Goal: Task Accomplishment & Management: Use online tool/utility

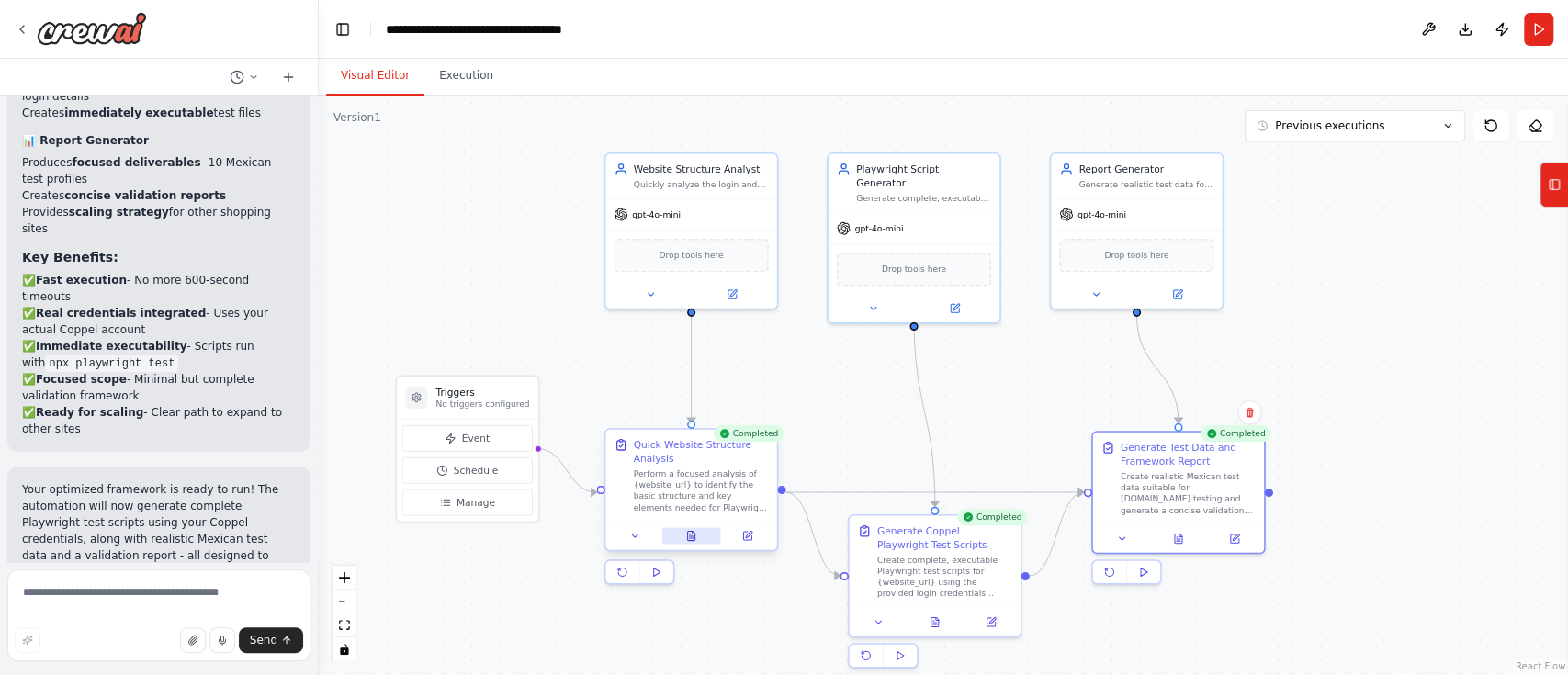
click at [690, 537] on icon at bounding box center [689, 535] width 7 height 9
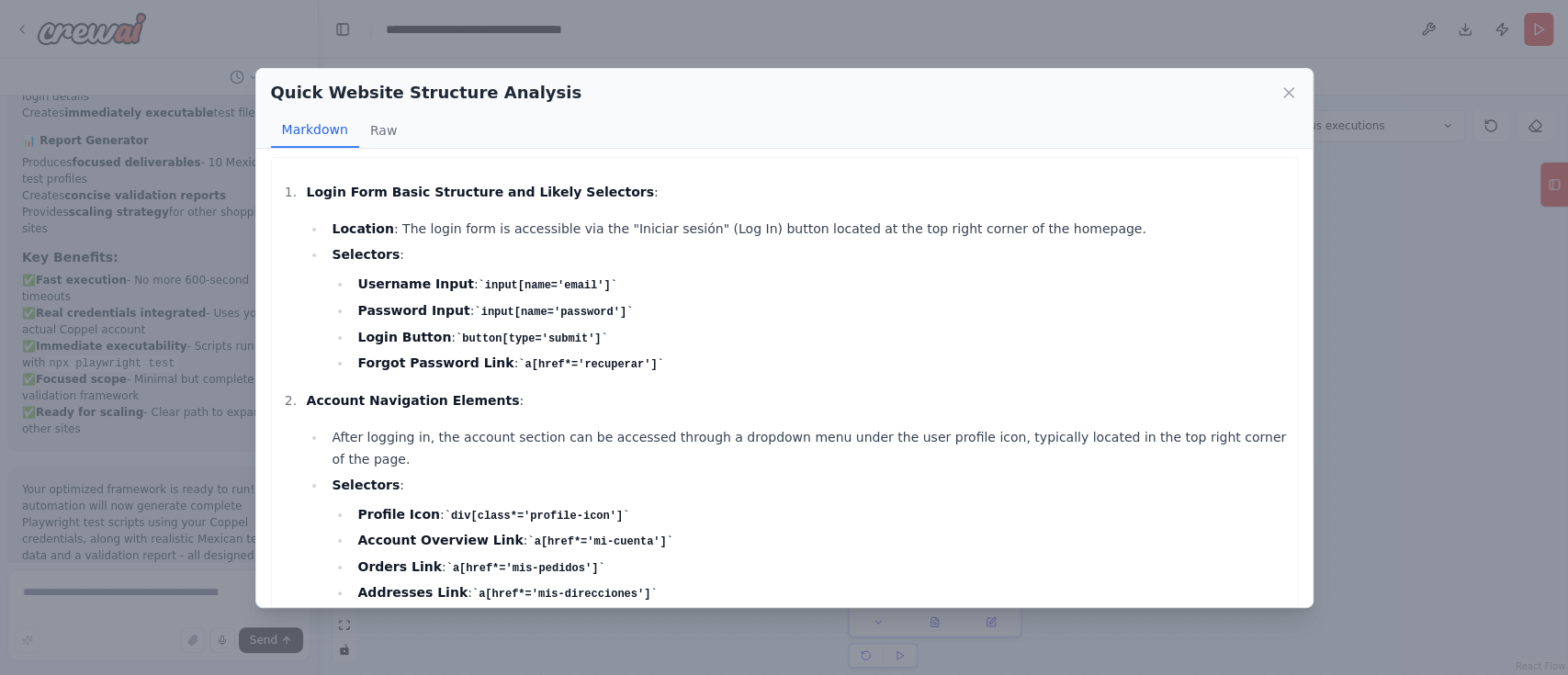
scroll to position [709, 0]
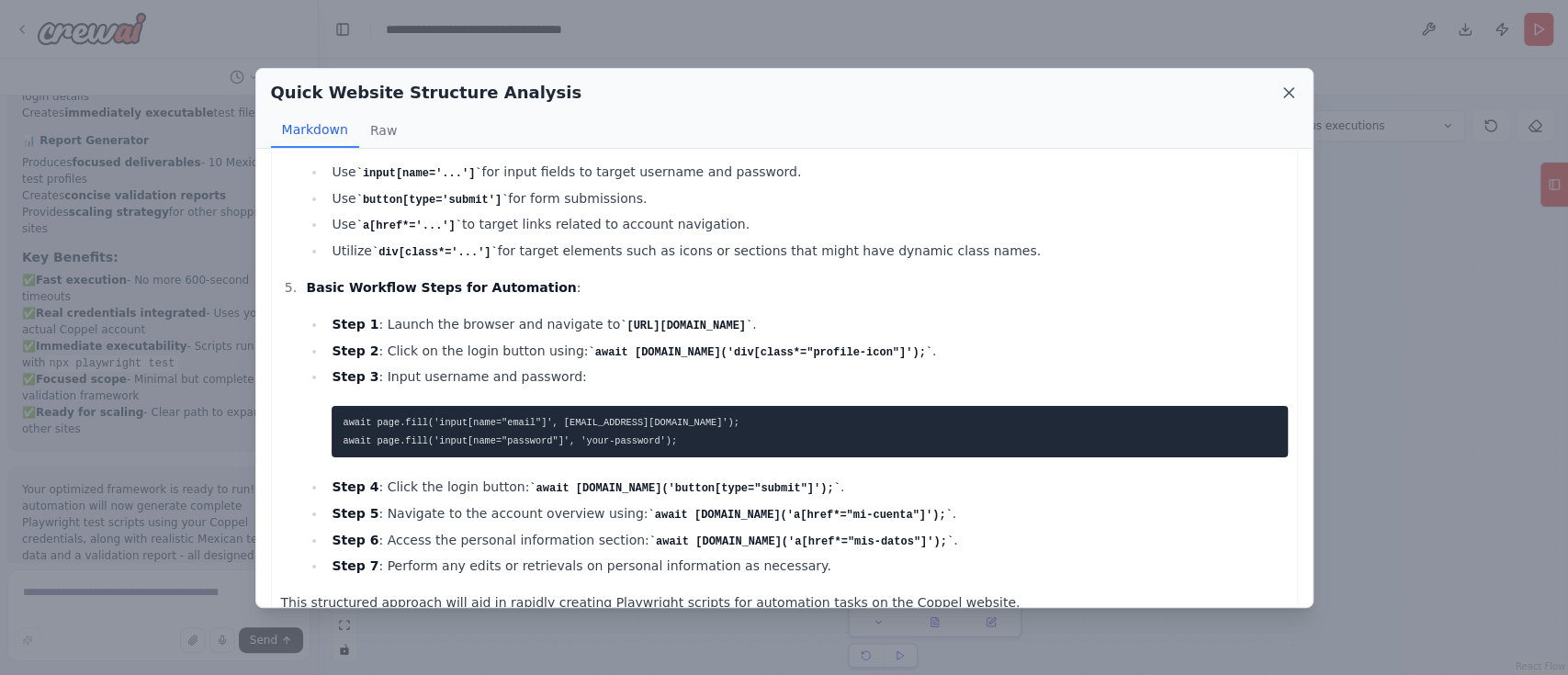
click at [1293, 92] on icon at bounding box center [1288, 92] width 19 height 19
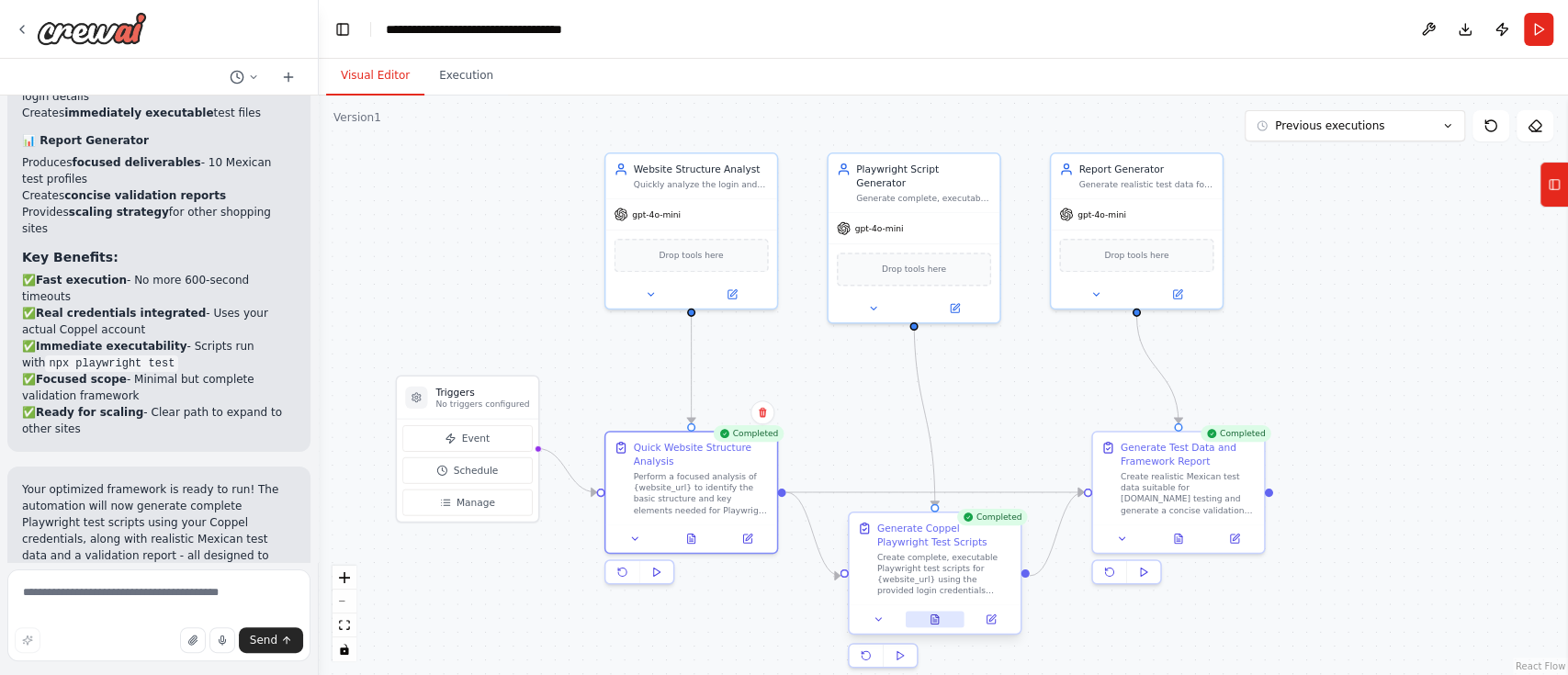
click at [942, 624] on button at bounding box center [935, 619] width 59 height 17
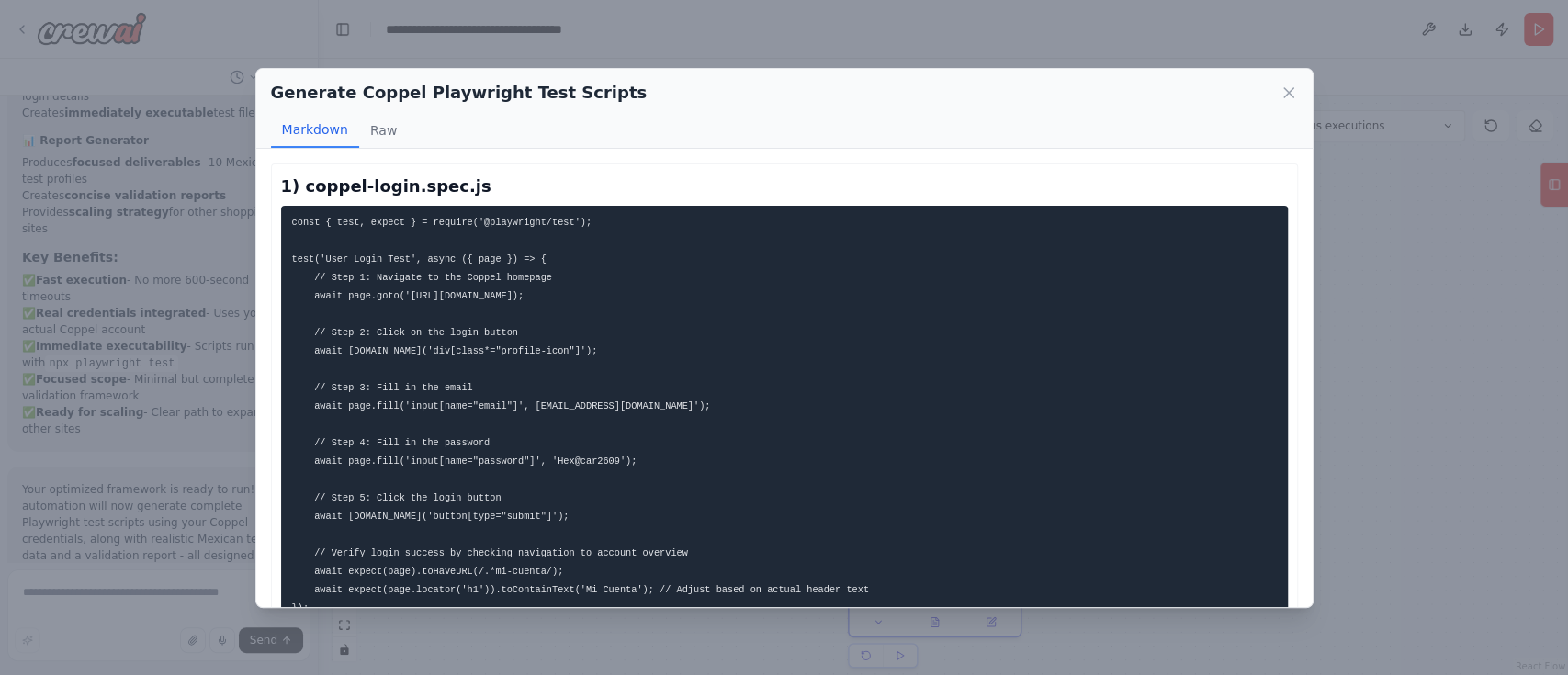
scroll to position [22, 0]
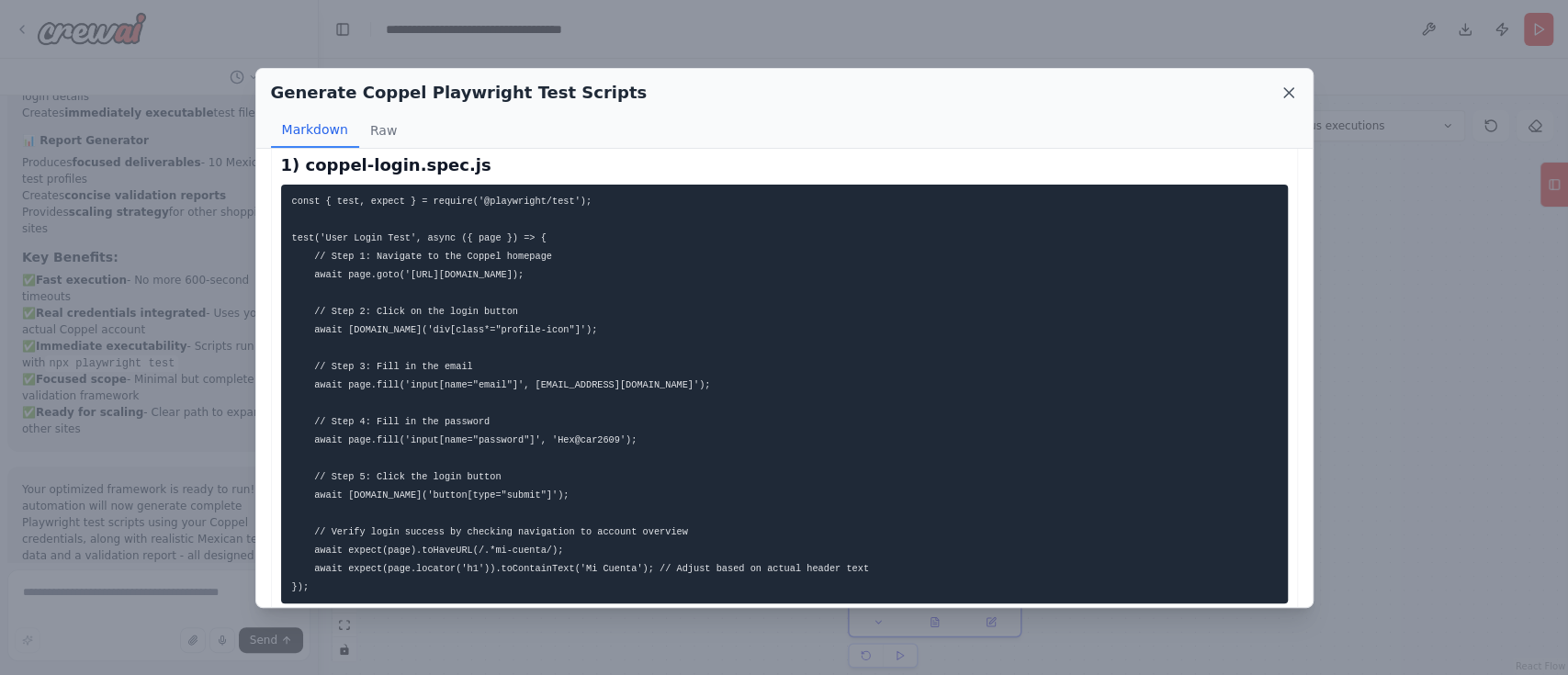
click at [1281, 92] on icon at bounding box center [1288, 92] width 19 height 19
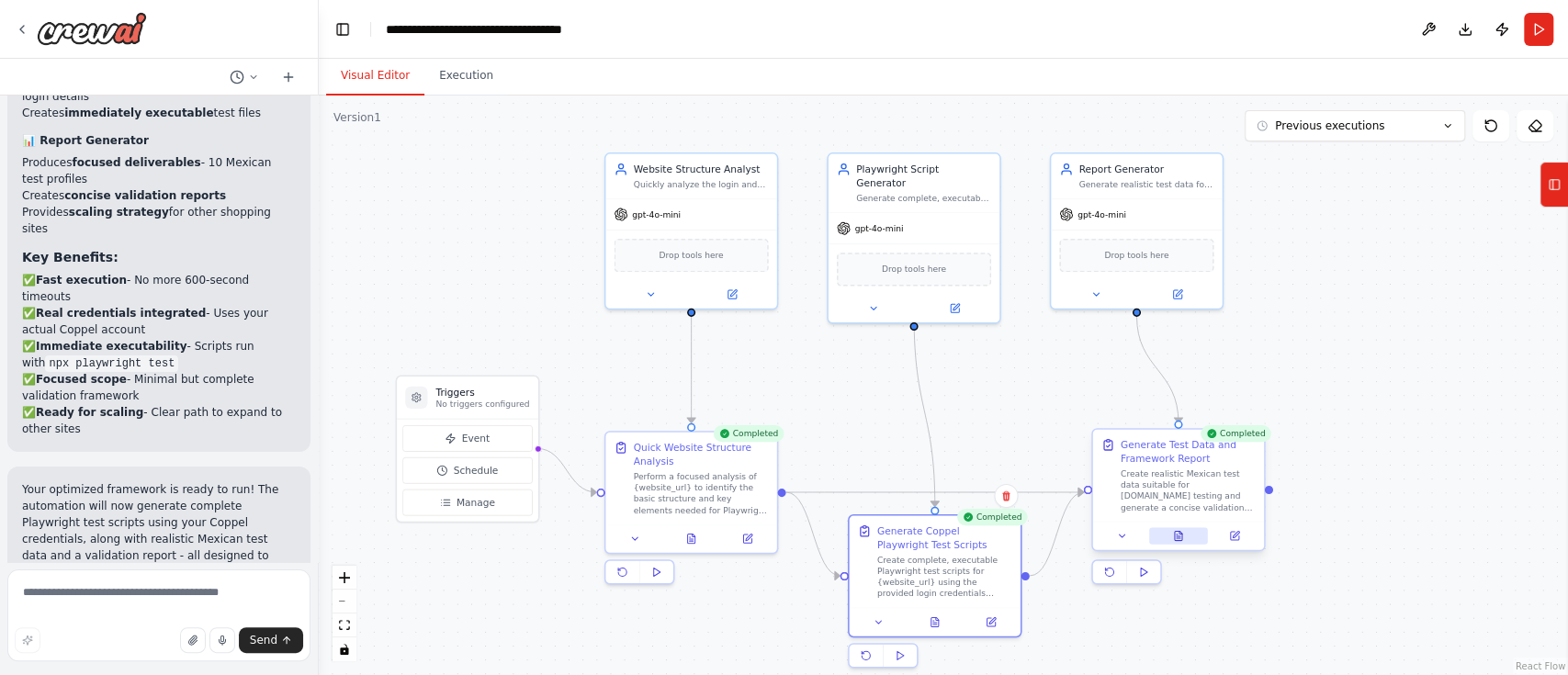
click at [1177, 543] on button at bounding box center [1178, 536] width 59 height 17
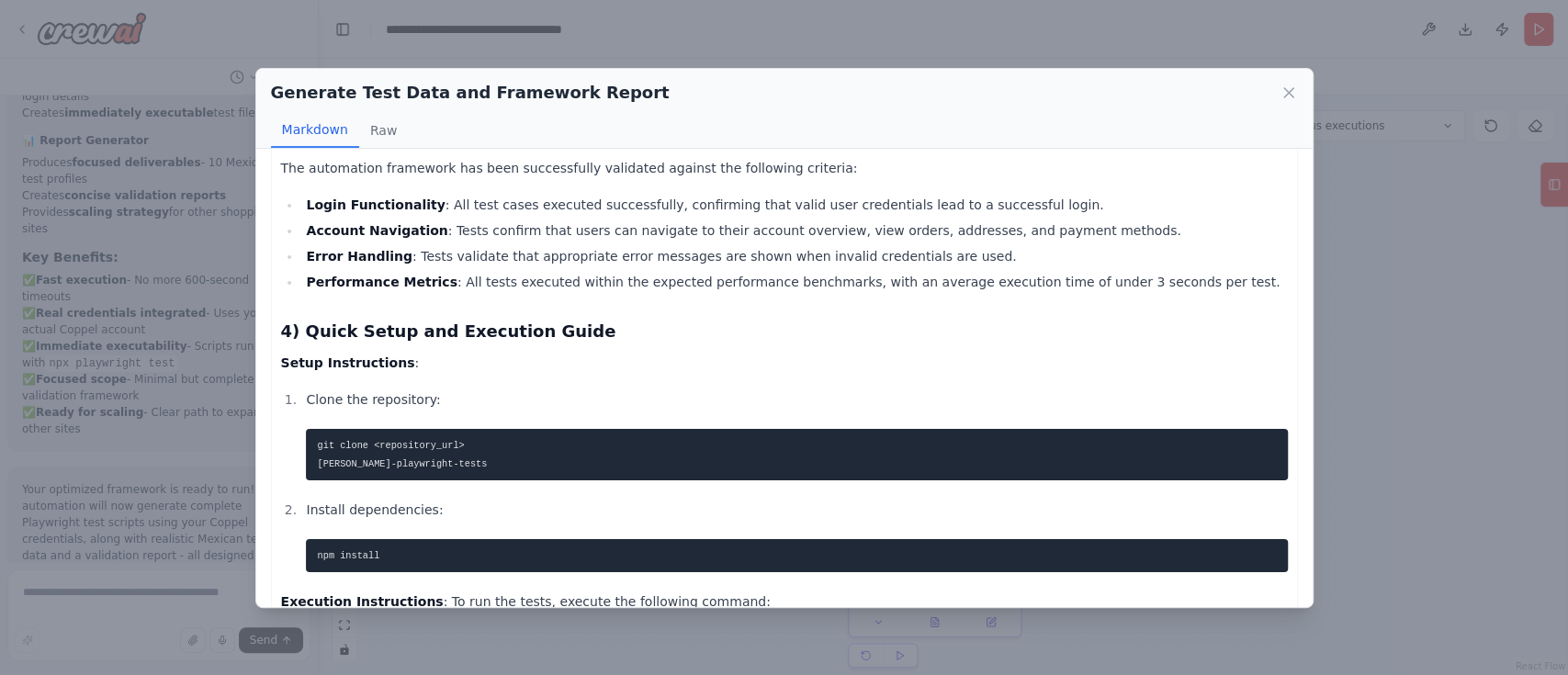
scroll to position [2681, 0]
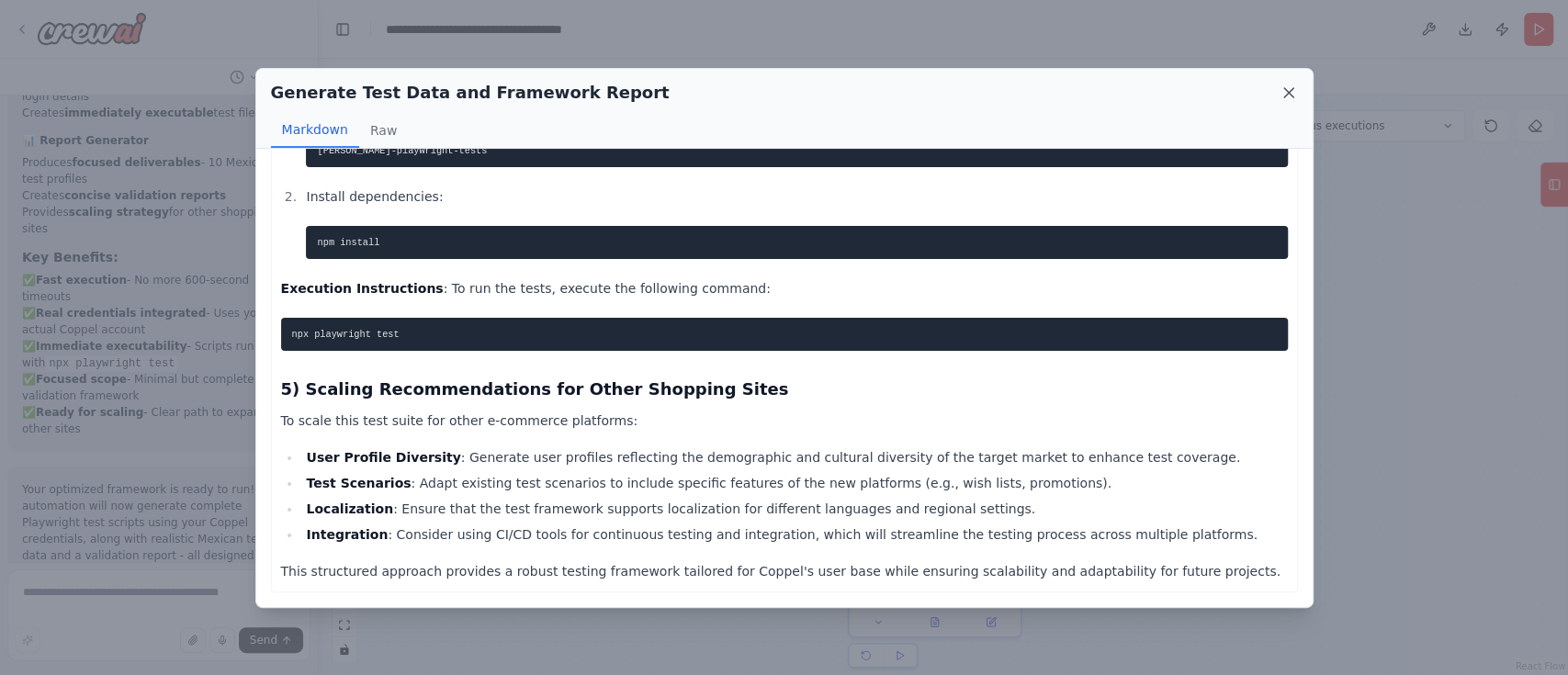
click at [1285, 94] on icon at bounding box center [1288, 92] width 9 height 9
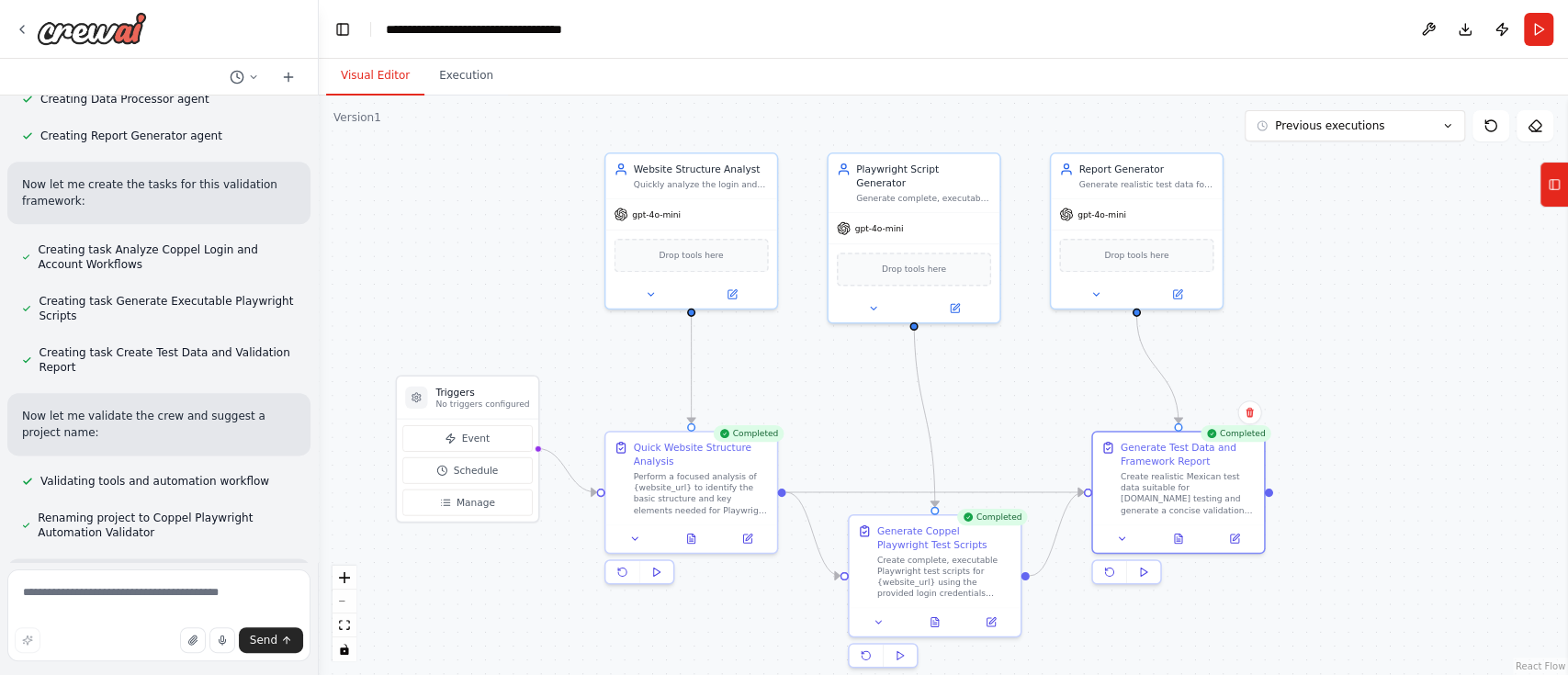
scroll to position [1366, 0]
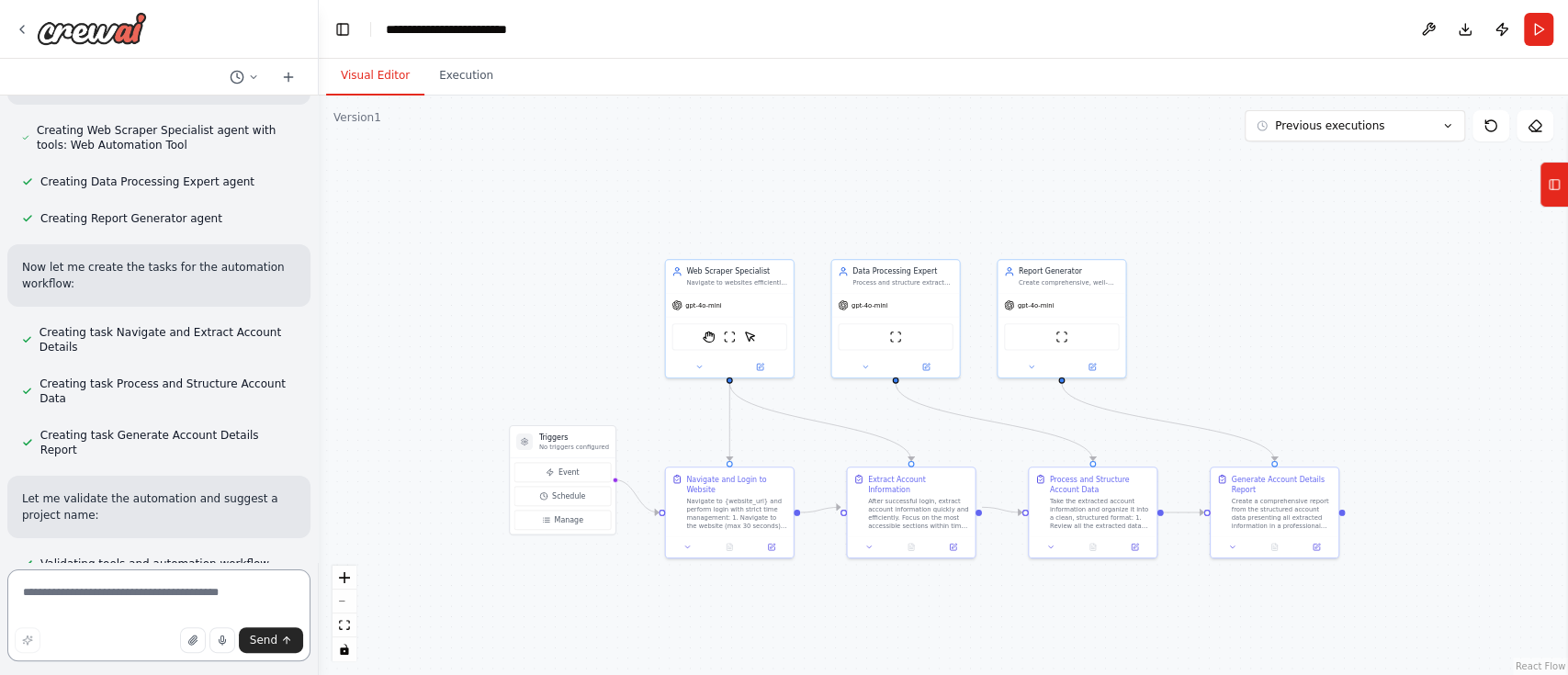
scroll to position [14031, 0]
